Goal: Information Seeking & Learning: Learn about a topic

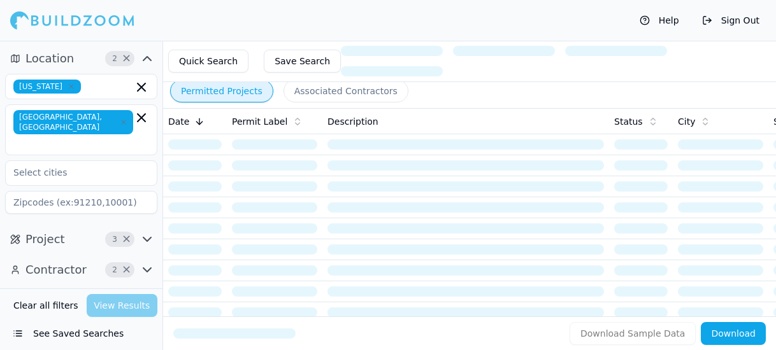
click at [334, 94] on button "Associated Contractors" at bounding box center [345, 91] width 125 height 23
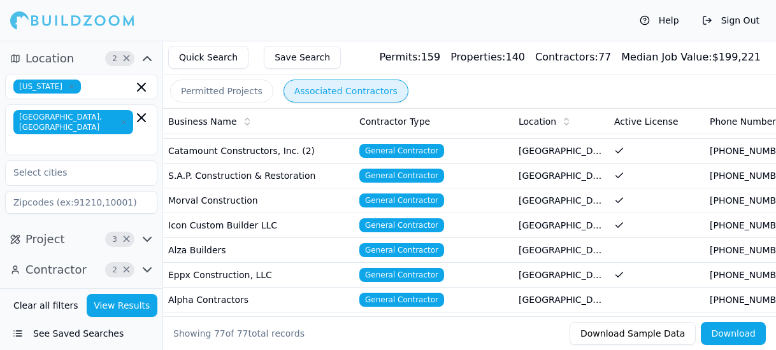
scroll to position [382, 0]
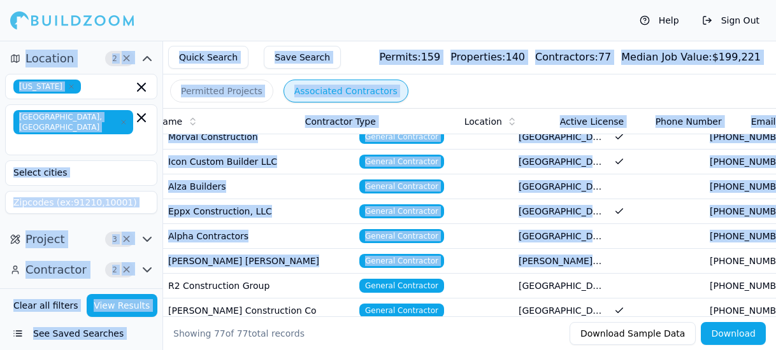
drag, startPoint x: 667, startPoint y: 257, endPoint x: 787, endPoint y: 308, distance: 131.0
click at [775, 308] on html "Help Sign Out Location 2 × [US_STATE] [GEOGRAPHIC_DATA], [GEOGRAPHIC_DATA] Proj…" at bounding box center [388, 175] width 776 height 350
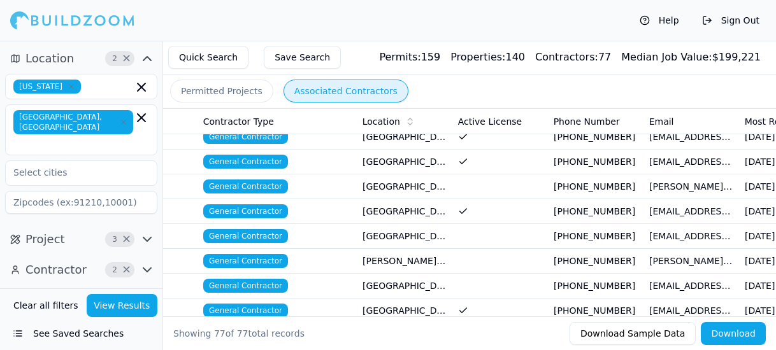
click at [469, 332] on div "Showing 77 of 77 total records" at bounding box center [366, 333] width 386 height 13
click at [736, 336] on button "Download" at bounding box center [733, 333] width 65 height 23
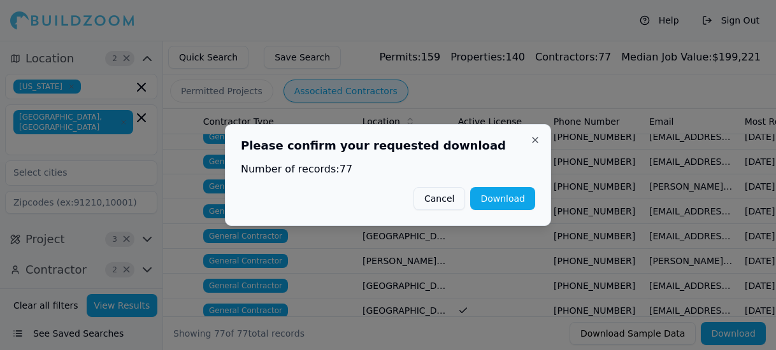
click at [504, 203] on button "Download" at bounding box center [502, 198] width 65 height 23
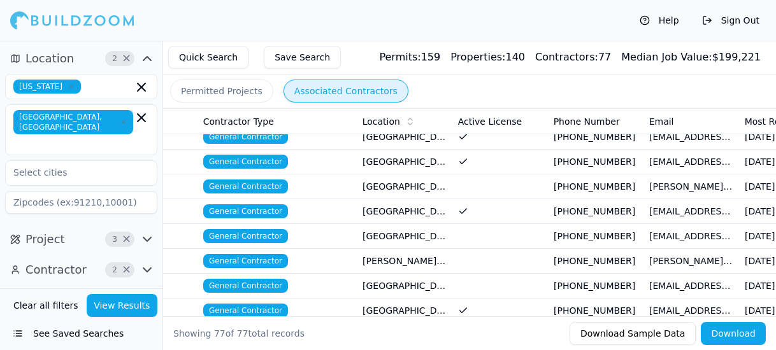
click at [445, 21] on div "Help Sign Out" at bounding box center [388, 20] width 776 height 41
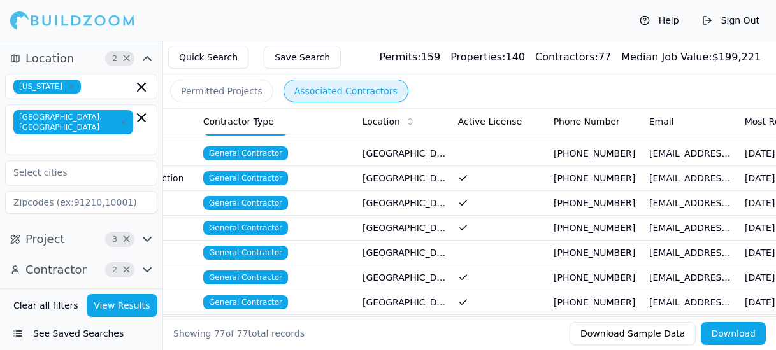
scroll to position [1338, 0]
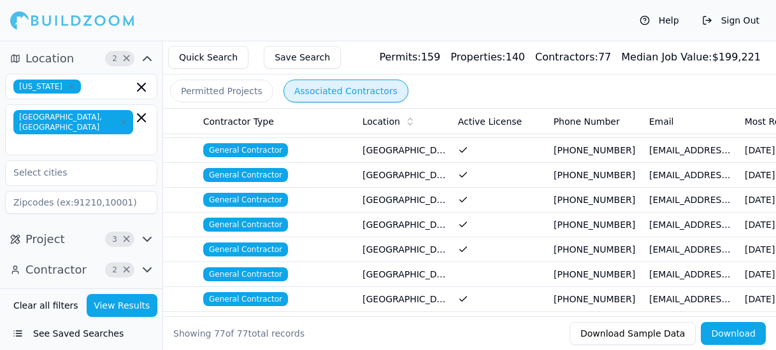
drag, startPoint x: 180, startPoint y: 176, endPoint x: 501, endPoint y: 206, distance: 322.4
click at [501, 213] on td at bounding box center [501, 225] width 96 height 25
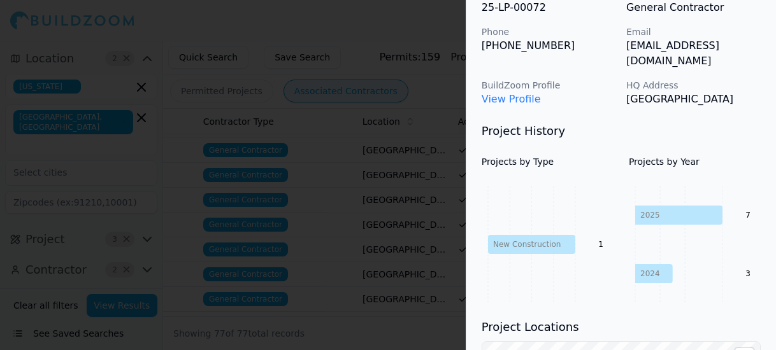
scroll to position [0, 0]
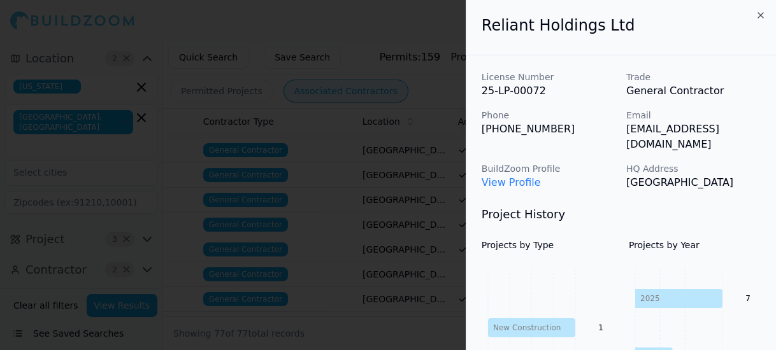
click at [759, 18] on icon "button" at bounding box center [760, 15] width 10 height 10
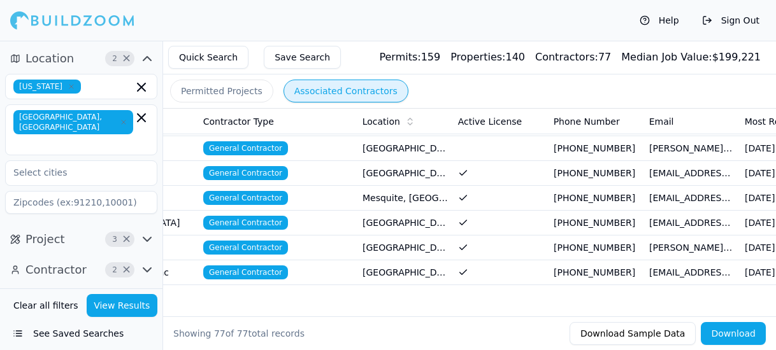
scroll to position [1764, 0]
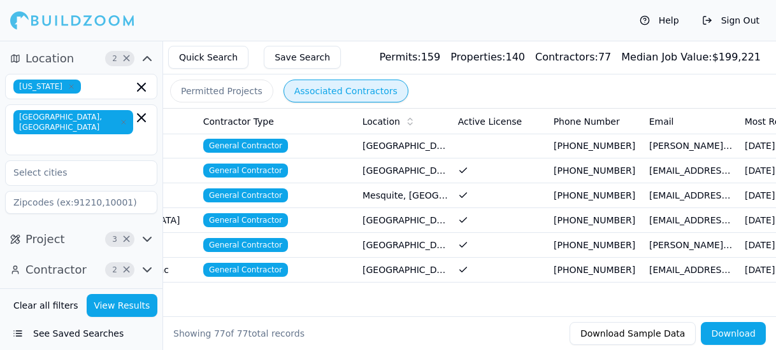
click at [147, 57] on icon "button" at bounding box center [147, 59] width 8 height 4
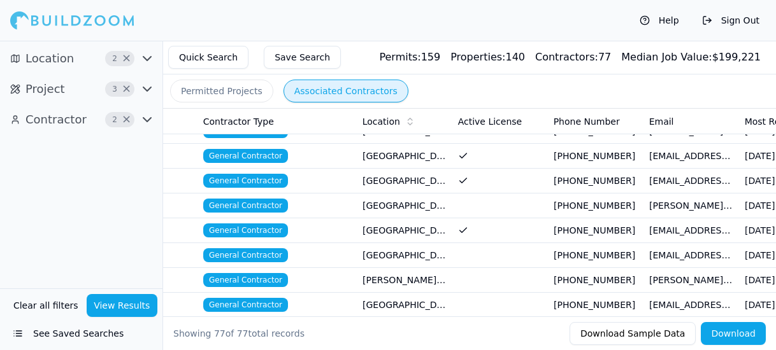
scroll to position [0, 0]
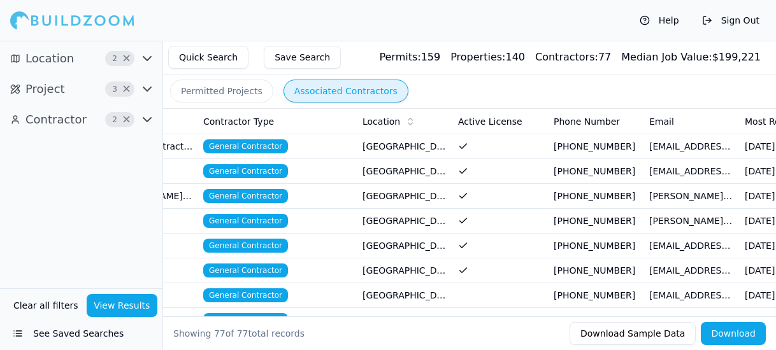
click at [333, 92] on button "Associated Contractors" at bounding box center [345, 91] width 125 height 23
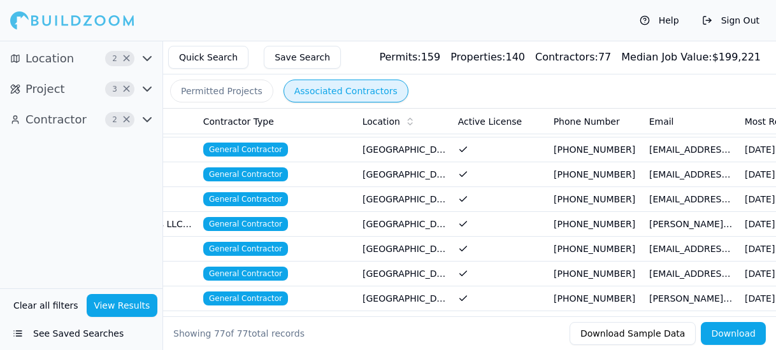
scroll to position [191, 0]
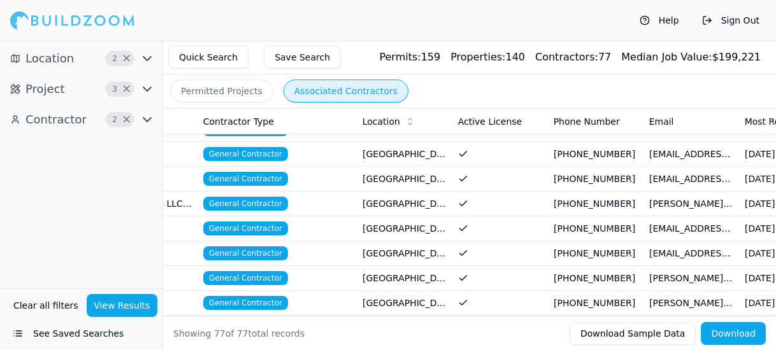
click at [148, 121] on icon "button" at bounding box center [147, 120] width 8 height 4
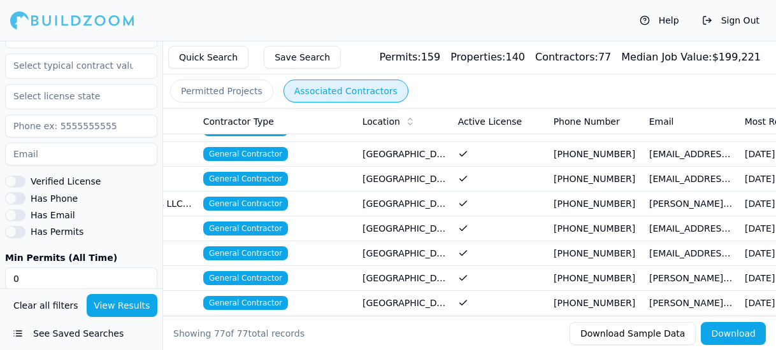
scroll to position [0, 0]
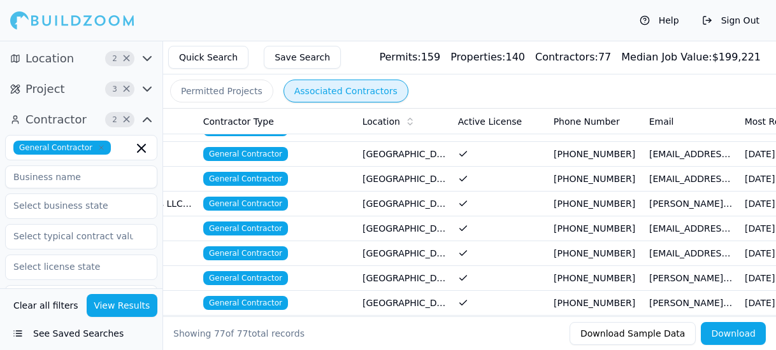
click at [150, 122] on icon "button" at bounding box center [146, 119] width 15 height 15
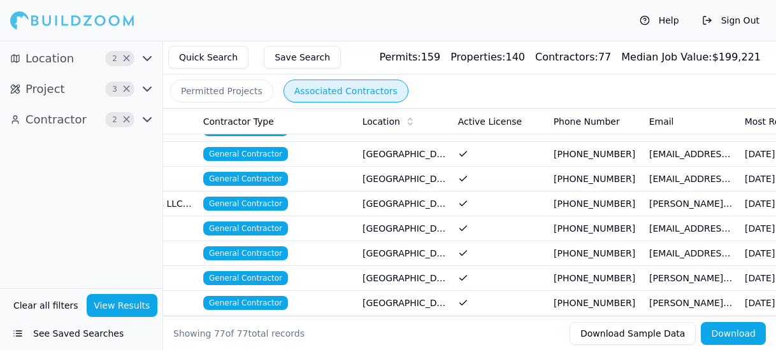
click at [147, 85] on icon "button" at bounding box center [146, 89] width 15 height 15
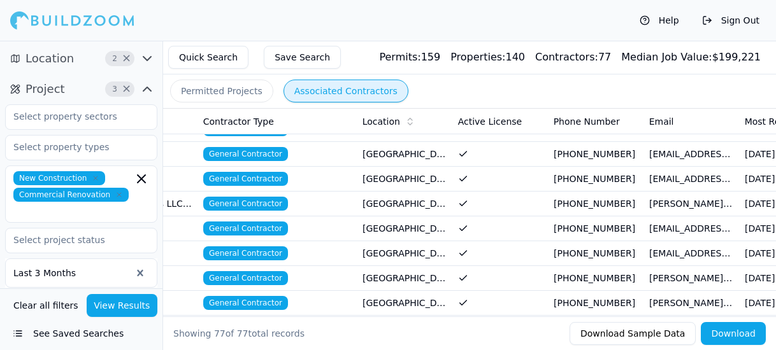
click at [149, 90] on icon "button" at bounding box center [146, 89] width 15 height 15
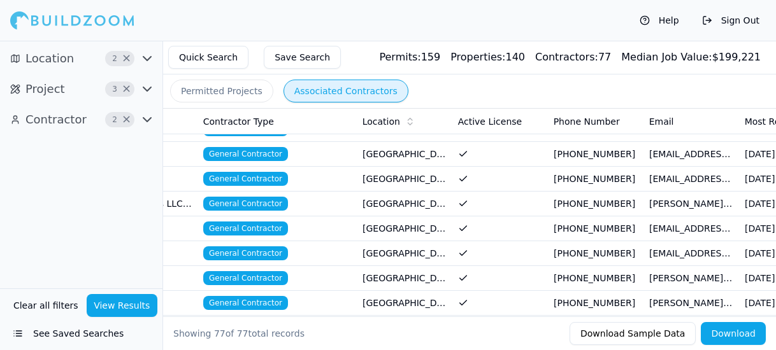
click at [146, 57] on icon "button" at bounding box center [146, 58] width 15 height 15
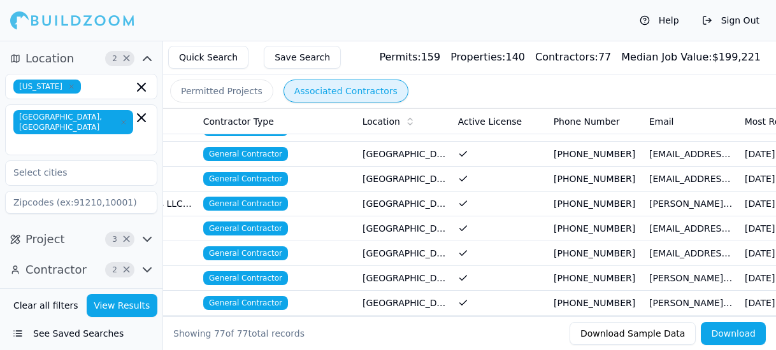
click at [149, 58] on icon "button" at bounding box center [147, 59] width 8 height 4
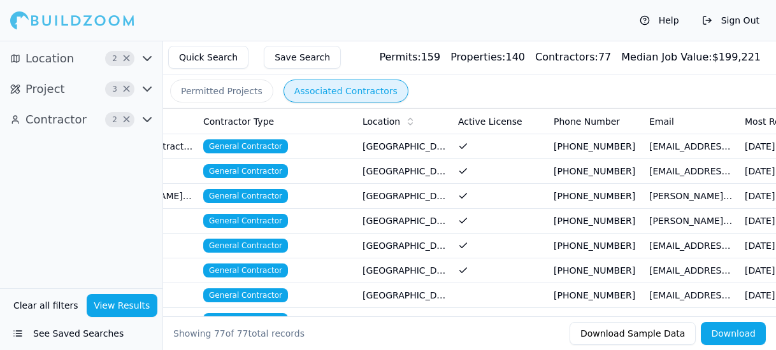
drag, startPoint x: 368, startPoint y: 327, endPoint x: 636, endPoint y: 327, distance: 268.2
click at [636, 327] on div "Showing 77 of 77 total records Download Sample Data Download" at bounding box center [469, 334] width 613 height 34
click at [362, 338] on div "Showing 77 of 77 total records" at bounding box center [366, 333] width 386 height 13
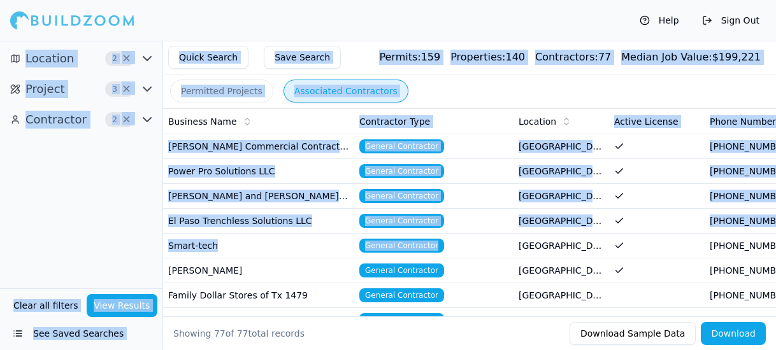
drag, startPoint x: 318, startPoint y: 255, endPoint x: -8, endPoint y: 222, distance: 327.8
click at [0, 222] on html "Help Sign Out Location 2 × Project 3 × Contractor 2 × Clear all filters View Re…" at bounding box center [388, 175] width 776 height 350
click at [66, 190] on div "Location 2 × Project 3 × Contractor 2 ×" at bounding box center [81, 165] width 162 height 248
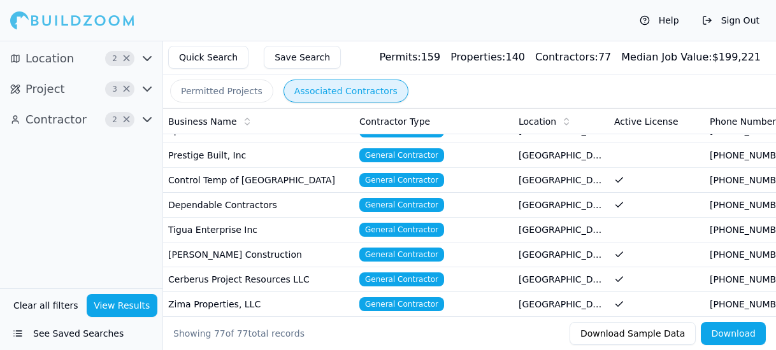
scroll to position [701, 0]
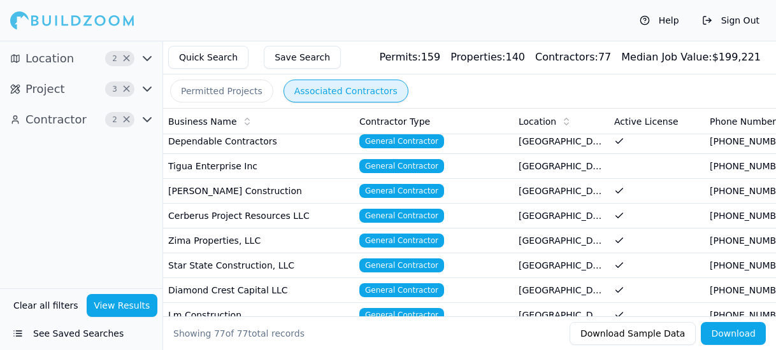
click at [229, 94] on button "Permitted Projects" at bounding box center [221, 91] width 103 height 23
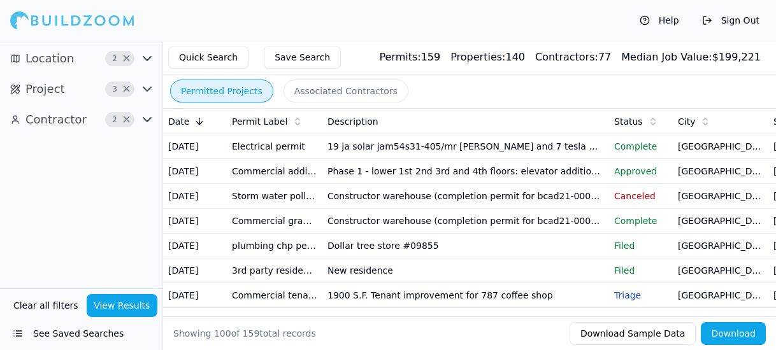
click at [572, 184] on td "Phase 1 - lower 1st 2nd 3rd and 4th floors: elevator addition to all floors. Al…" at bounding box center [465, 171] width 287 height 25
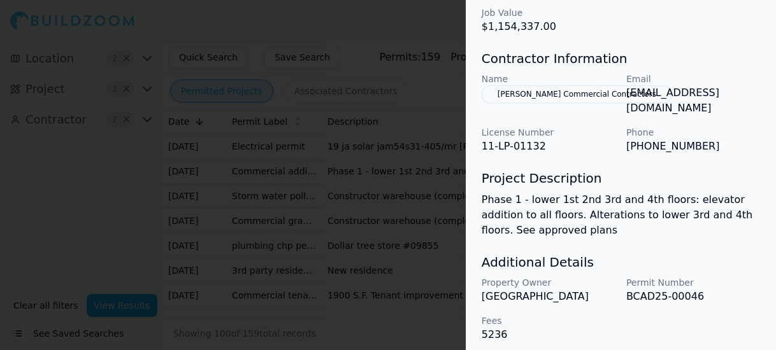
scroll to position [536, 0]
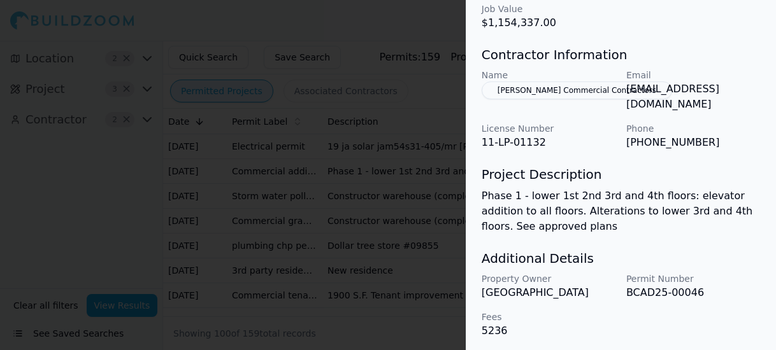
click at [576, 89] on button "[PERSON_NAME] Commercial Contractors" at bounding box center [577, 91] width 190 height 18
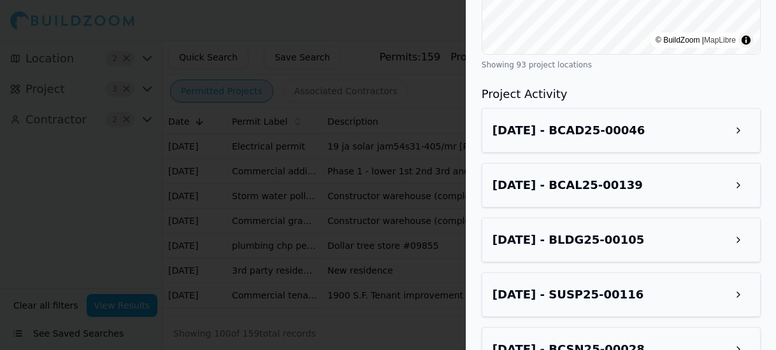
scroll to position [1083, 0]
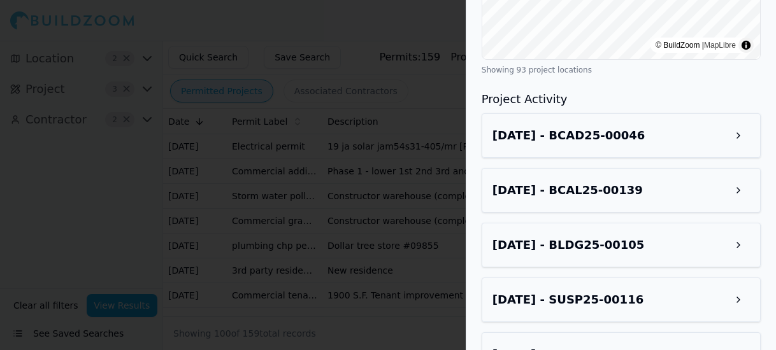
click at [656, 124] on div "[DATE] - BCAD25-00046" at bounding box center [620, 135] width 257 height 23
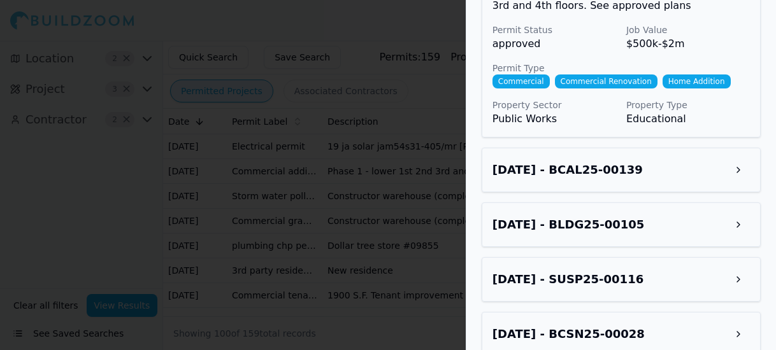
scroll to position [1338, 0]
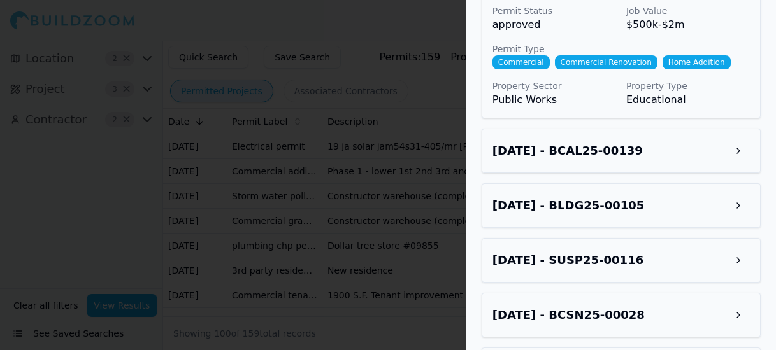
click at [699, 139] on div "[DATE] - BCAL25-00139" at bounding box center [620, 150] width 257 height 23
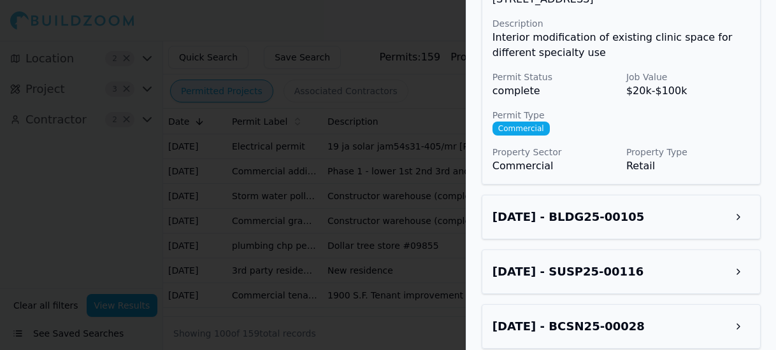
scroll to position [1592, 0]
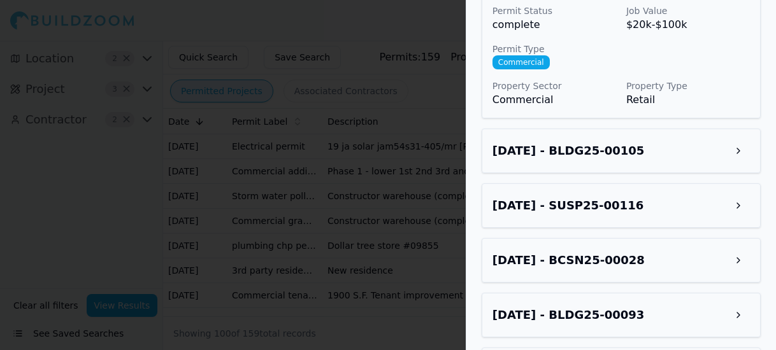
click at [739, 139] on button at bounding box center [738, 150] width 23 height 23
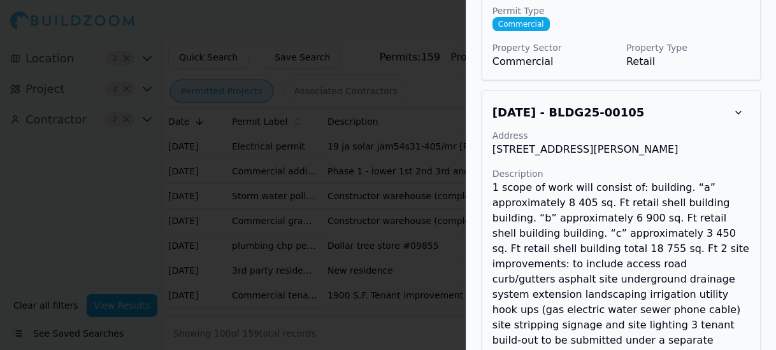
scroll to position [1656, 0]
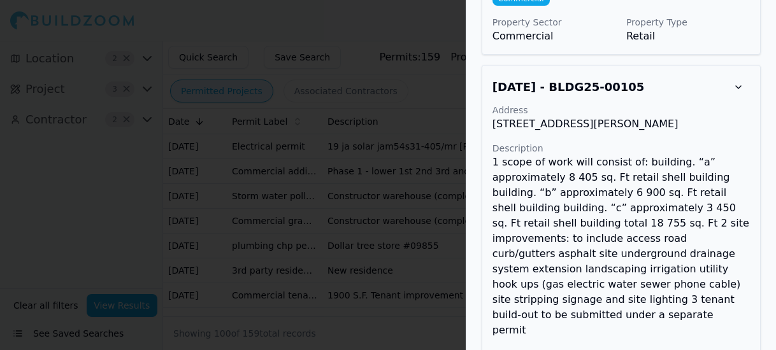
click at [88, 174] on div at bounding box center [388, 175] width 776 height 350
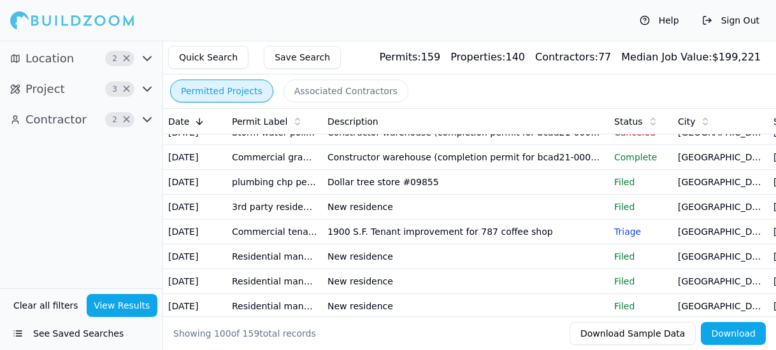
scroll to position [127, 0]
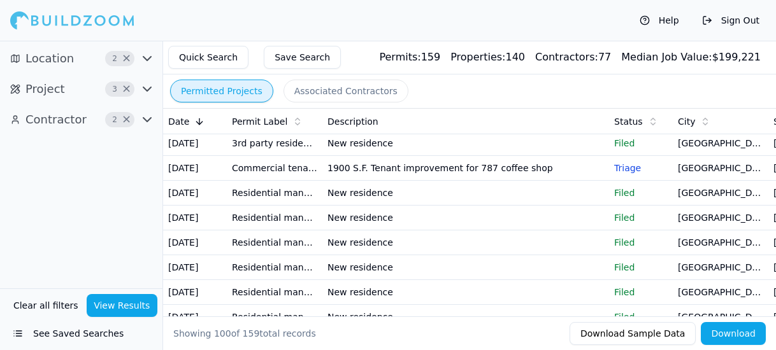
click at [399, 156] on td "New residence" at bounding box center [465, 143] width 287 height 25
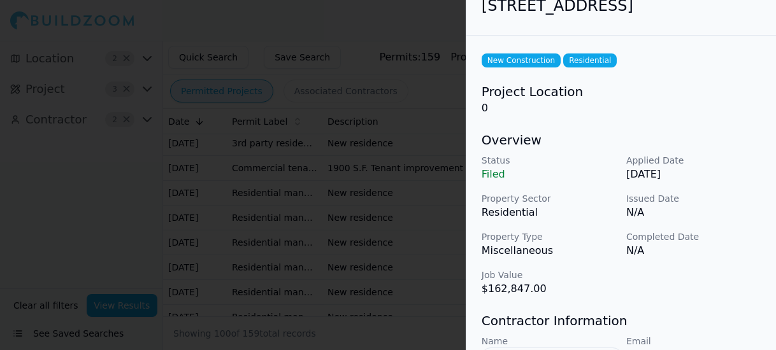
scroll to position [0, 0]
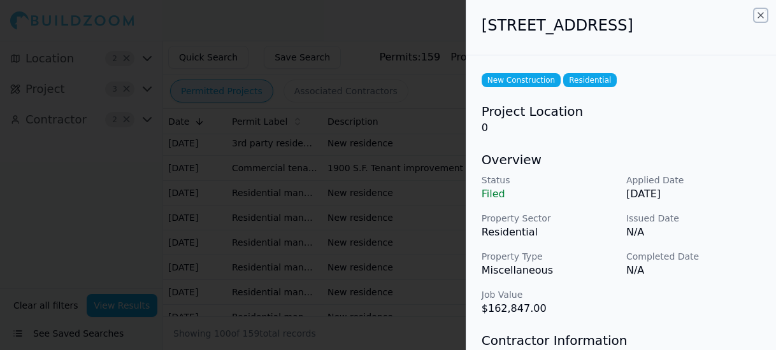
click at [761, 16] on icon "button" at bounding box center [760, 15] width 5 height 5
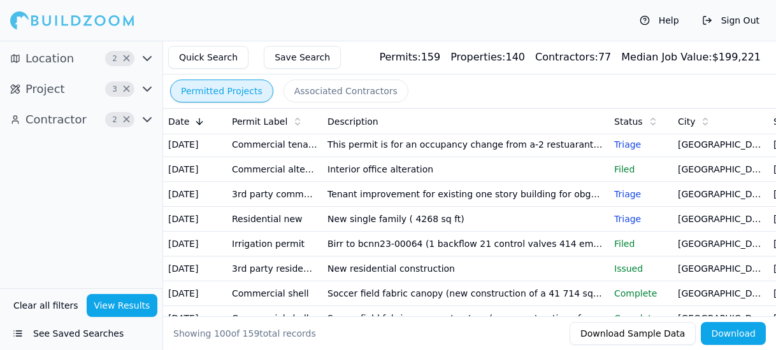
scroll to position [701, 0]
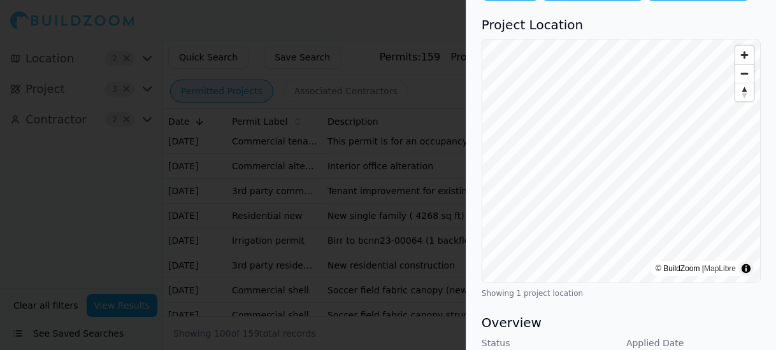
scroll to position [0, 0]
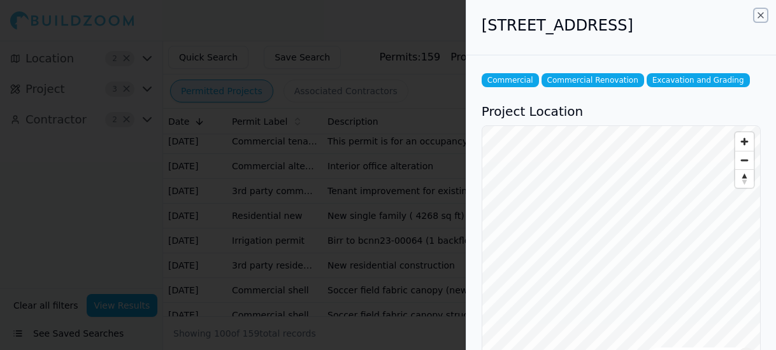
click at [758, 13] on icon "button" at bounding box center [760, 15] width 10 height 10
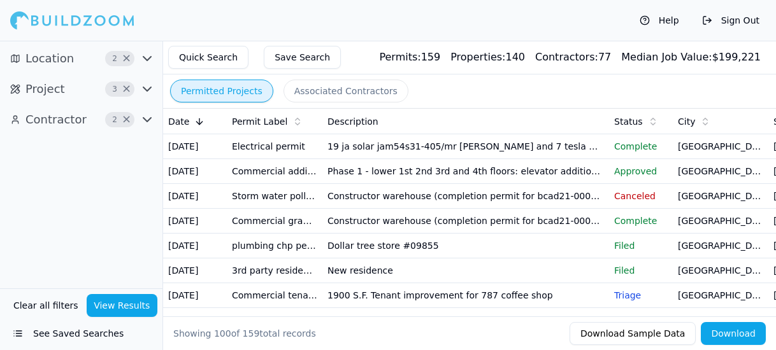
click at [666, 178] on p "Approved" at bounding box center [641, 171] width 54 height 13
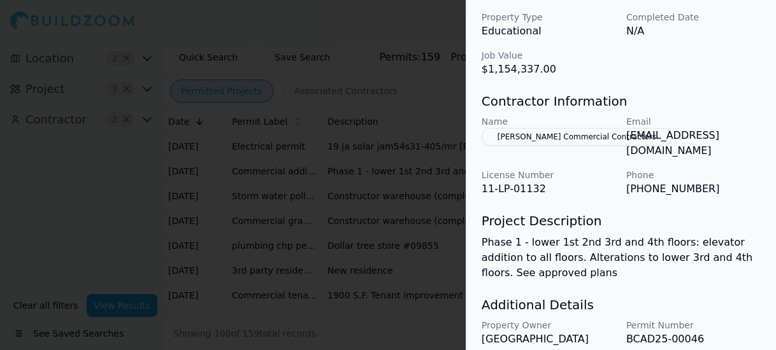
scroll to position [536, 0]
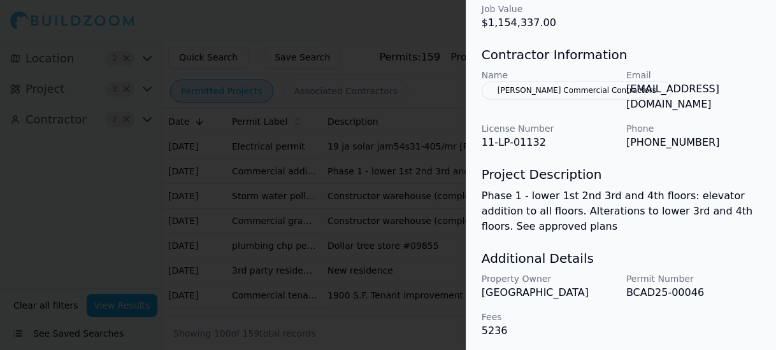
click at [557, 210] on p "Phase 1 - lower 1st 2nd 3rd and 4th floors: elevator addition to all floors. Al…" at bounding box center [621, 212] width 279 height 46
click at [524, 170] on div "Project Description Phase 1 - lower 1st 2nd 3rd and 4th floors: elevator additi…" at bounding box center [621, 200] width 279 height 69
click at [533, 190] on p "Phase 1 - lower 1st 2nd 3rd and 4th floors: elevator addition to all floors. Al…" at bounding box center [621, 212] width 279 height 46
click at [537, 189] on p "Phase 1 - lower 1st 2nd 3rd and 4th floors: elevator addition to all floors. Al…" at bounding box center [621, 212] width 279 height 46
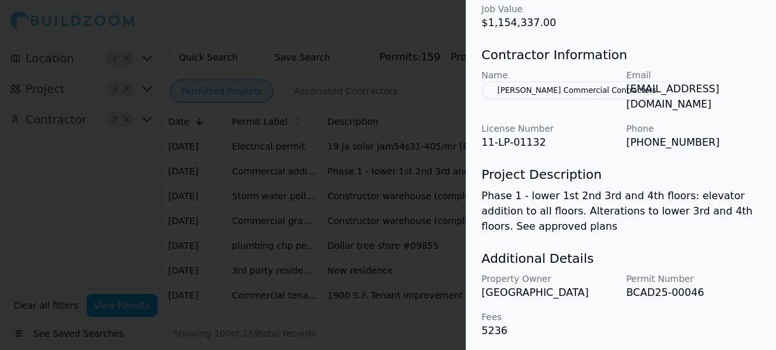
click at [131, 179] on div at bounding box center [388, 175] width 776 height 350
